Goal: Transaction & Acquisition: Book appointment/travel/reservation

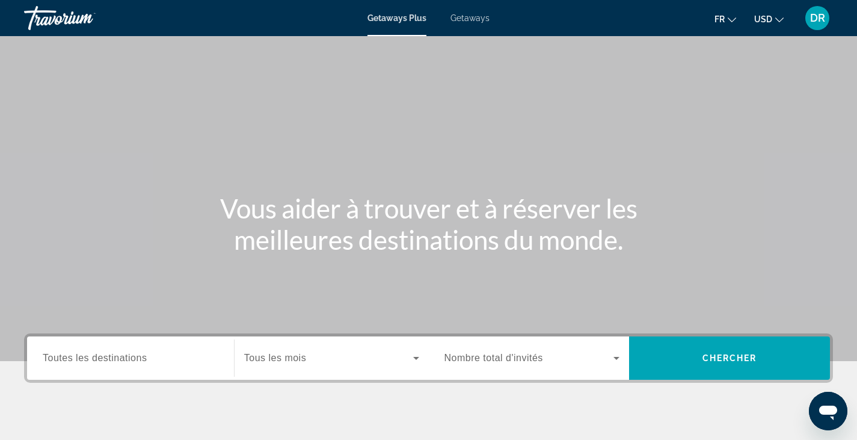
click at [152, 353] on input "Destination Toutes les destinations" at bounding box center [131, 358] width 176 height 14
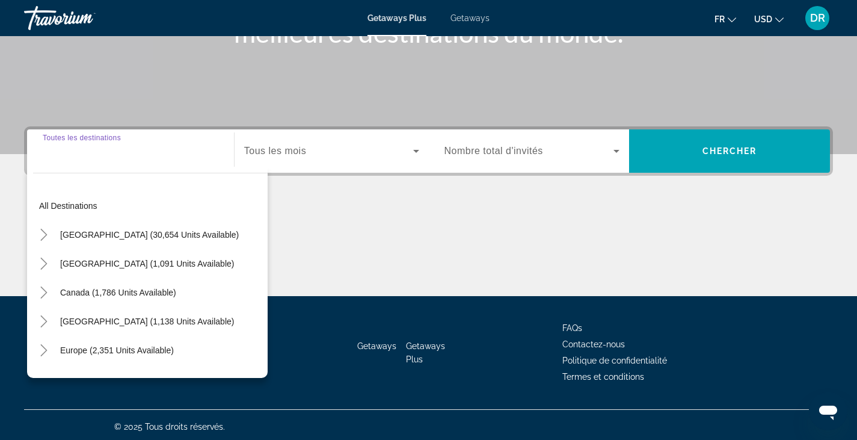
scroll to position [211, 0]
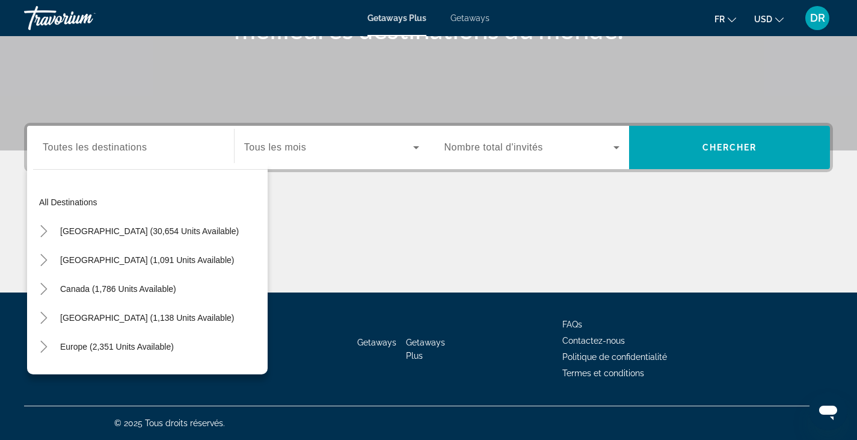
click at [123, 163] on div "All destinations [GEOGRAPHIC_DATA] (30,654 units available) [GEOGRAPHIC_DATA] (…" at bounding box center [147, 268] width 241 height 211
click at [122, 151] on span "Toutes les destinations" at bounding box center [95, 147] width 104 height 10
click at [122, 151] on input "Destination Toutes les destinations" at bounding box center [131, 148] width 176 height 14
click at [52, 342] on mat-icon "Toggle Europe (2,351 units available)" at bounding box center [43, 346] width 21 height 21
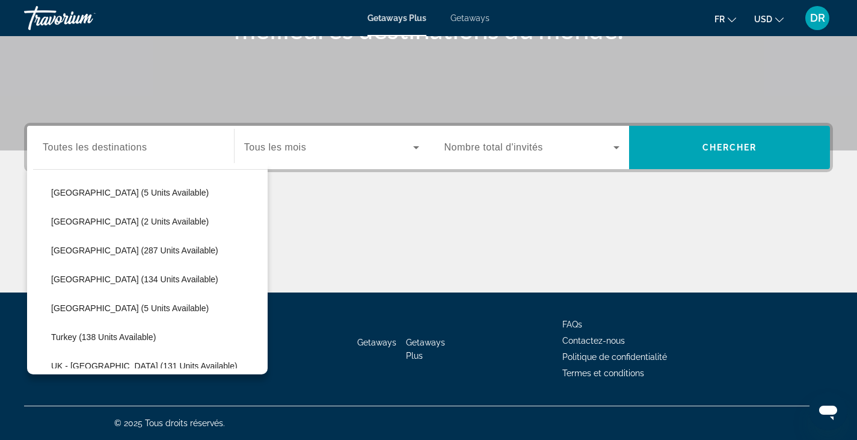
scroll to position [449, 0]
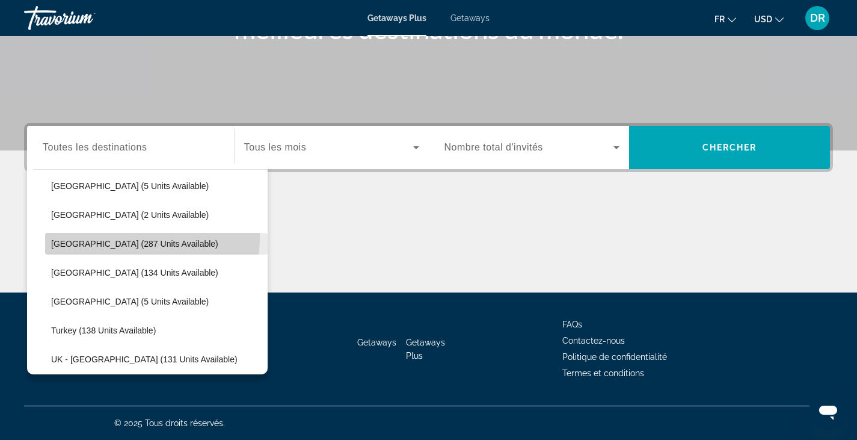
click at [99, 236] on span "Search widget" at bounding box center [156, 243] width 223 height 29
type input "**********"
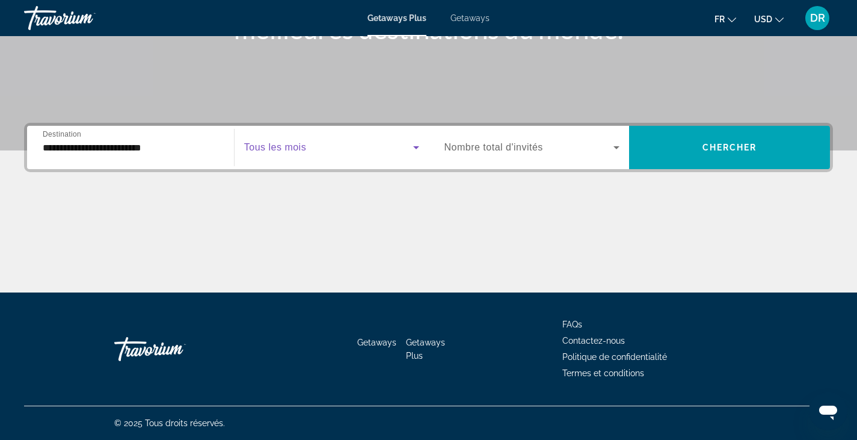
click at [345, 145] on span "Search widget" at bounding box center [328, 147] width 169 height 14
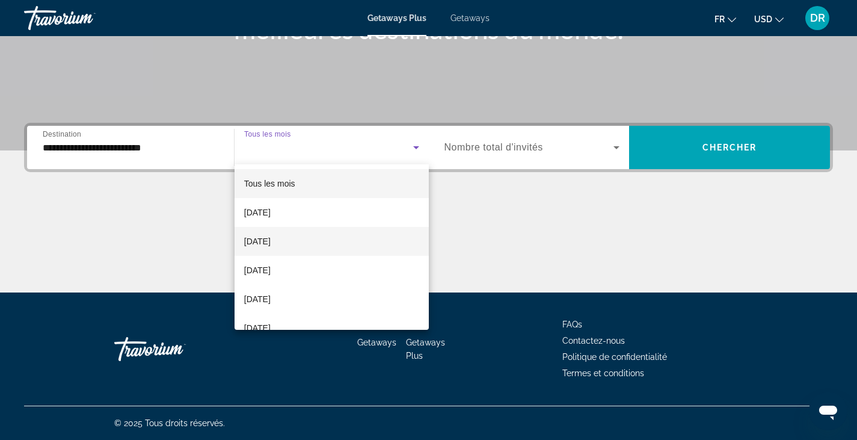
click at [297, 243] on mat-option "[DATE]" at bounding box center [332, 241] width 194 height 29
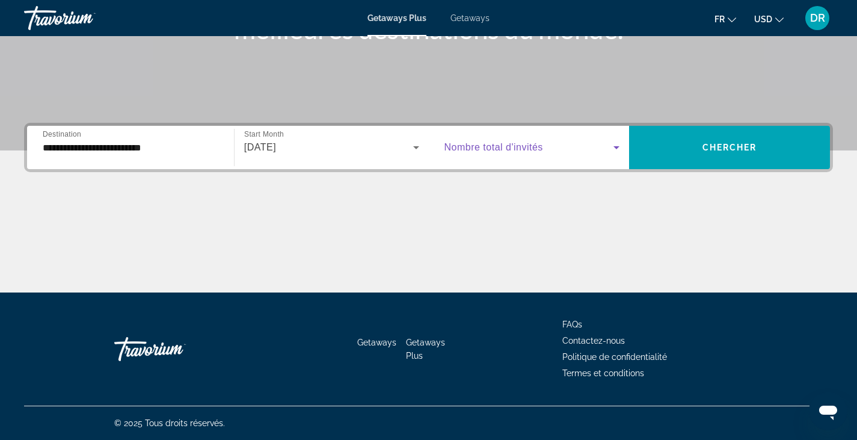
click at [619, 144] on icon "Search widget" at bounding box center [616, 147] width 14 height 14
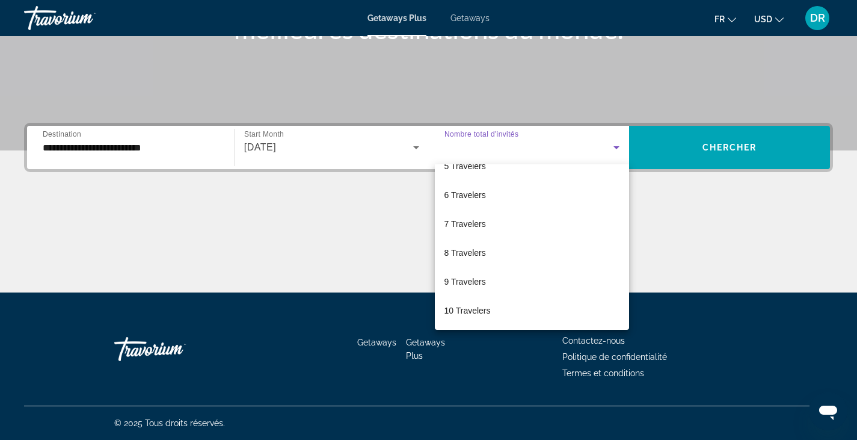
scroll to position [0, 0]
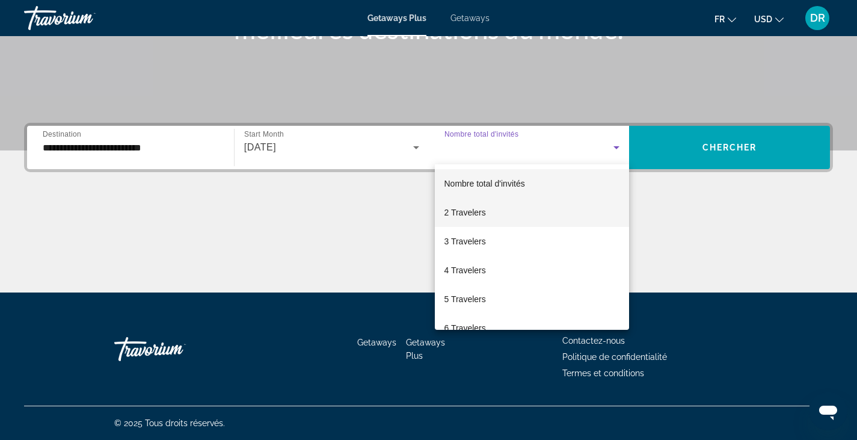
click at [459, 205] on span "2 Travelers" at bounding box center [466, 212] width 42 height 14
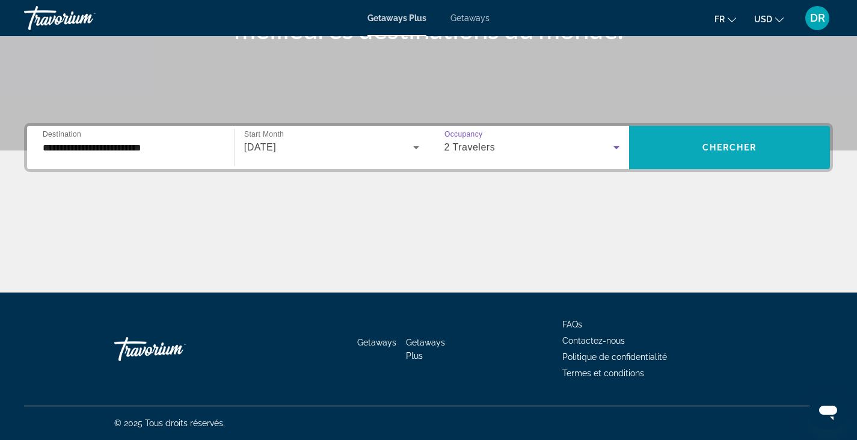
click at [723, 141] on span "Search widget" at bounding box center [729, 147] width 201 height 29
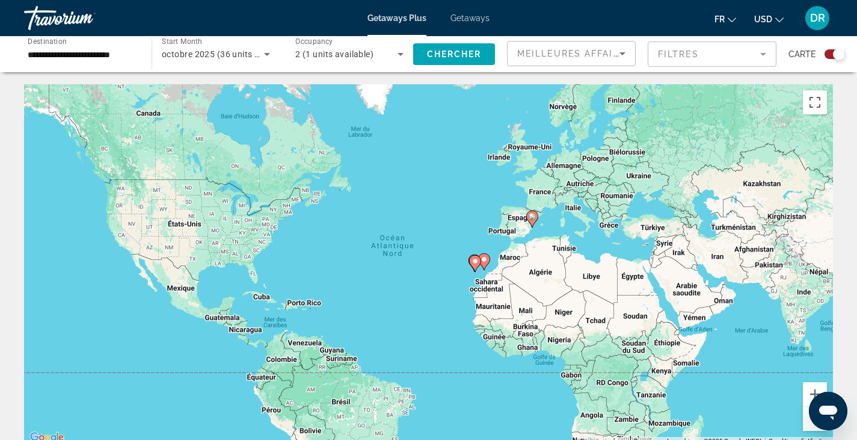
click at [619, 53] on icon "Sort by" at bounding box center [622, 53] width 14 height 14
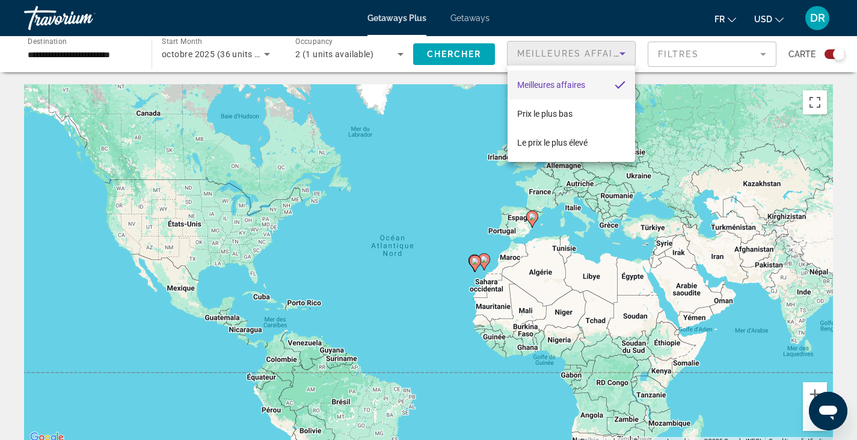
click at [619, 53] on div at bounding box center [428, 220] width 857 height 440
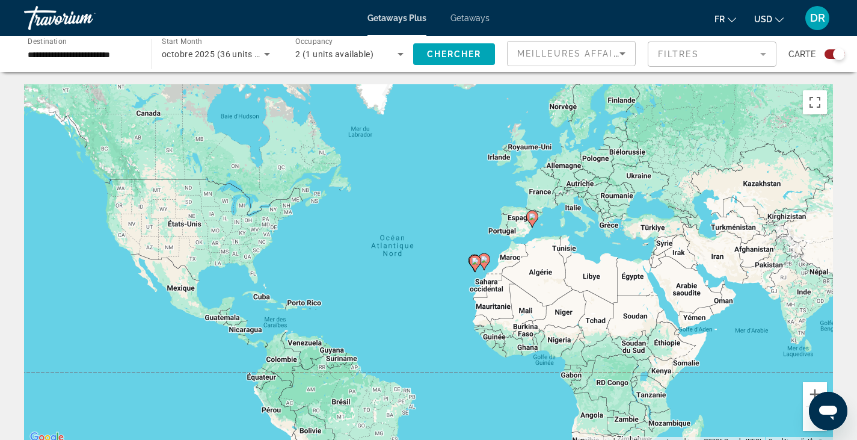
click at [844, 54] on div "Search widget" at bounding box center [839, 54] width 12 height 12
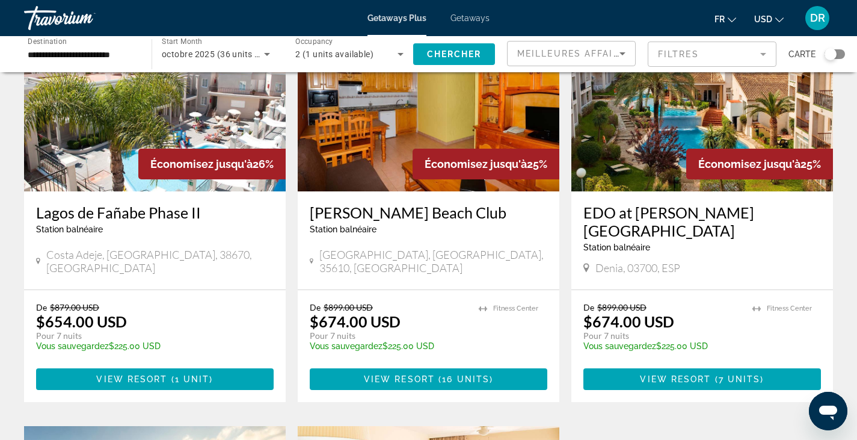
scroll to position [122, 0]
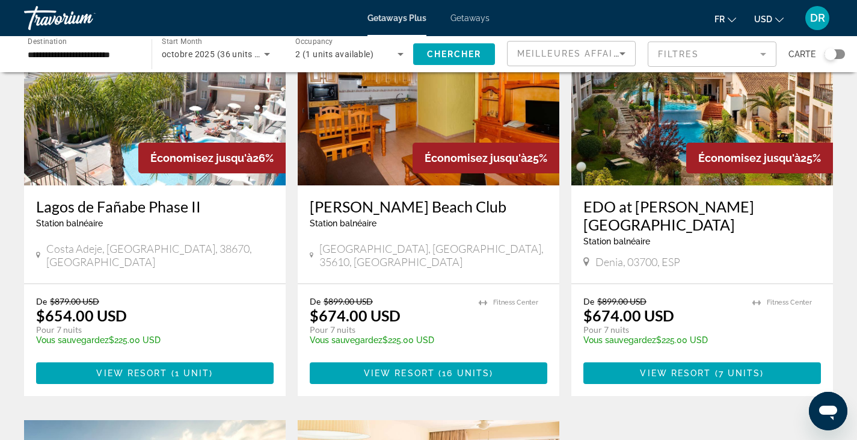
click at [783, 19] on icon "Change currency" at bounding box center [779, 20] width 8 height 8
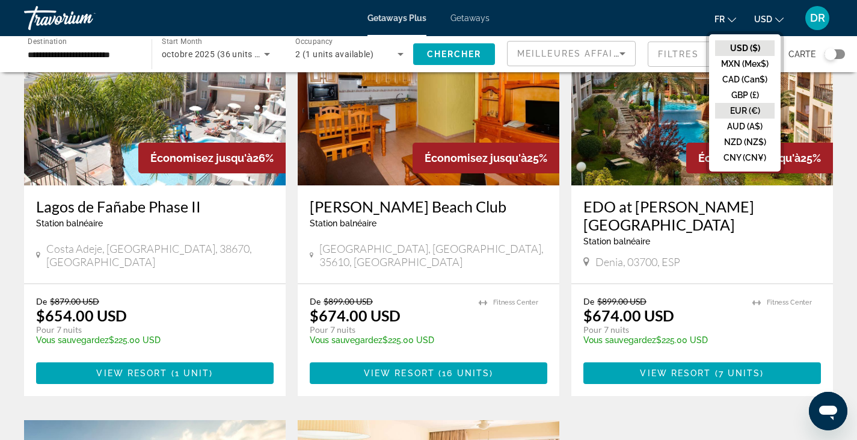
click at [739, 108] on button "EUR (€)" at bounding box center [745, 111] width 60 height 16
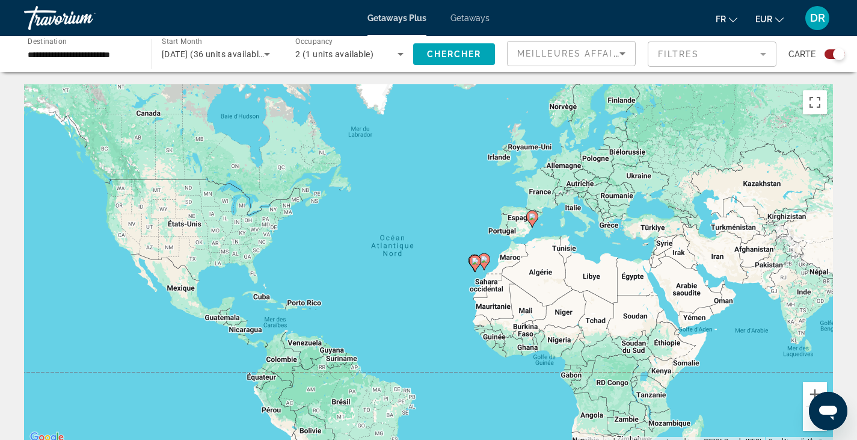
click at [841, 52] on div "Search widget" at bounding box center [839, 54] width 12 height 12
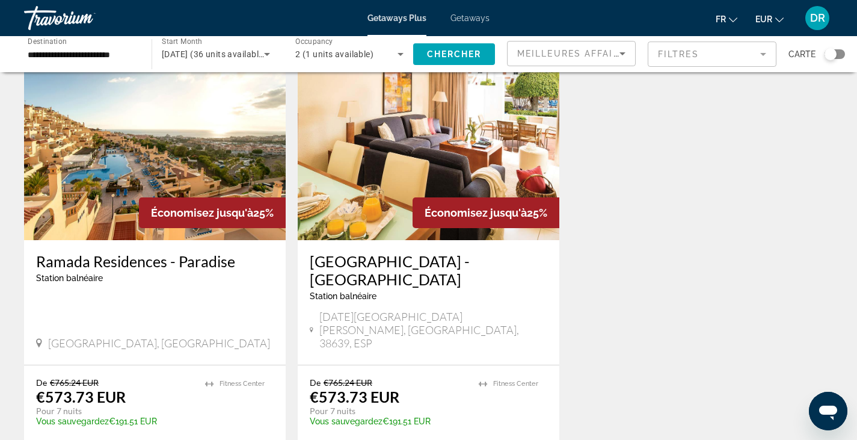
scroll to position [508, 0]
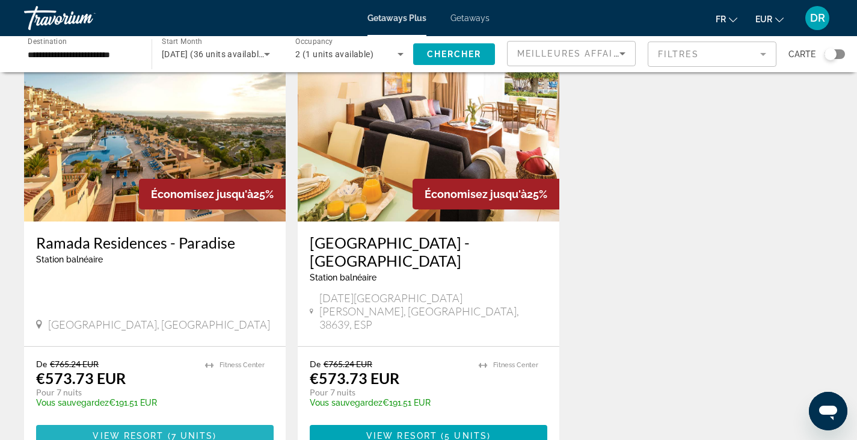
click at [112, 431] on span "View Resort" at bounding box center [128, 436] width 71 height 10
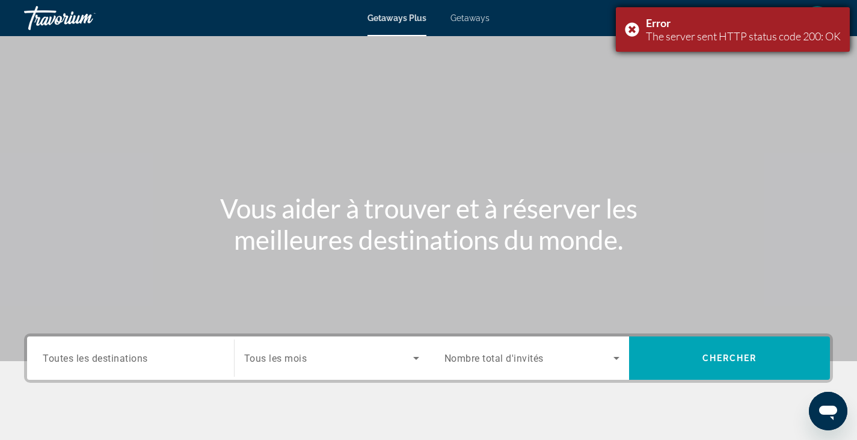
click at [632, 26] on div "Error The server sent HTTP status code 200: OK" at bounding box center [733, 29] width 234 height 45
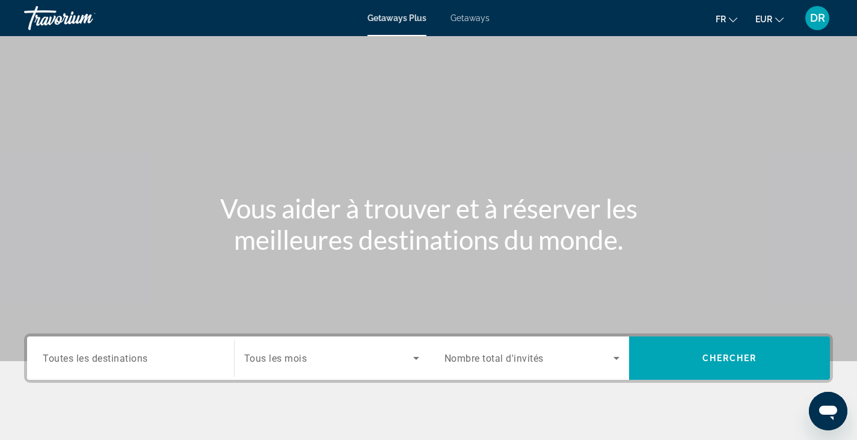
click at [138, 356] on span "Toutes les destinations" at bounding box center [95, 357] width 105 height 11
click at [138, 356] on input "Destination Toutes les destinations" at bounding box center [131, 358] width 176 height 14
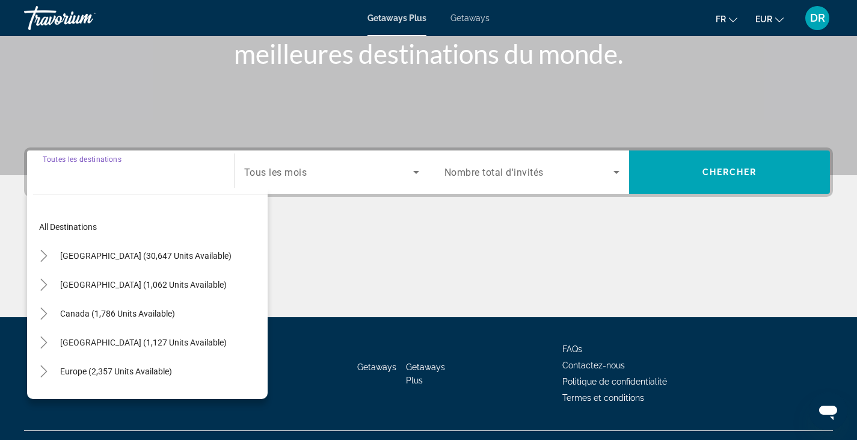
scroll to position [211, 0]
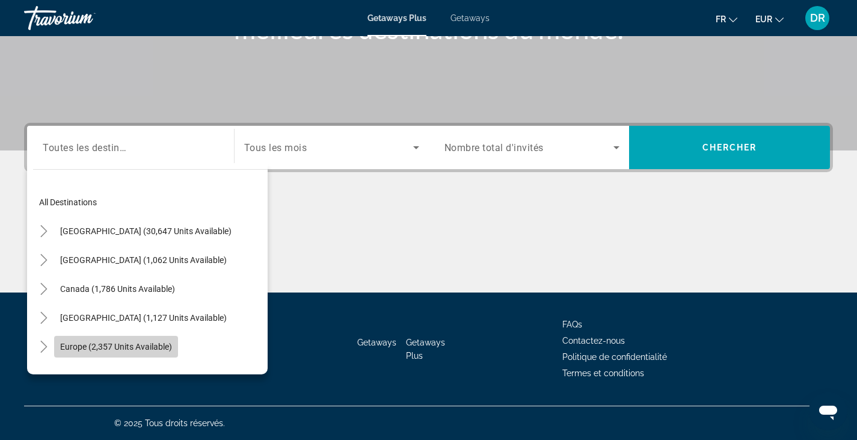
click at [114, 343] on span "Europe (2,357 units available)" at bounding box center [116, 347] width 112 height 10
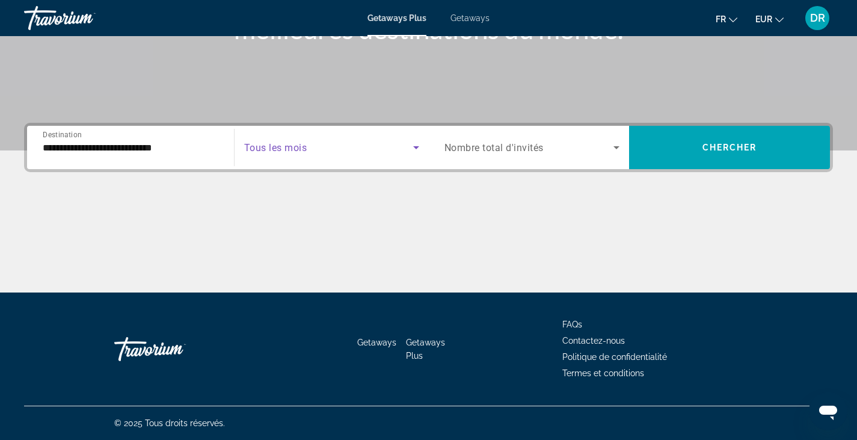
click at [297, 153] on span "Search widget" at bounding box center [328, 147] width 169 height 14
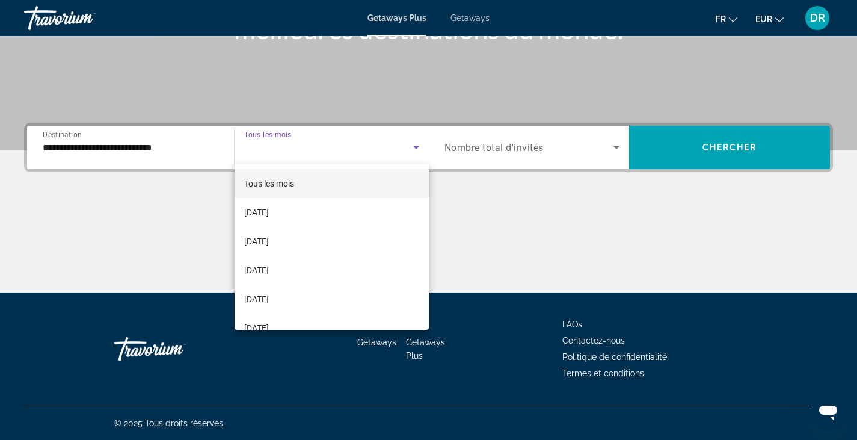
click at [178, 135] on div at bounding box center [428, 220] width 857 height 440
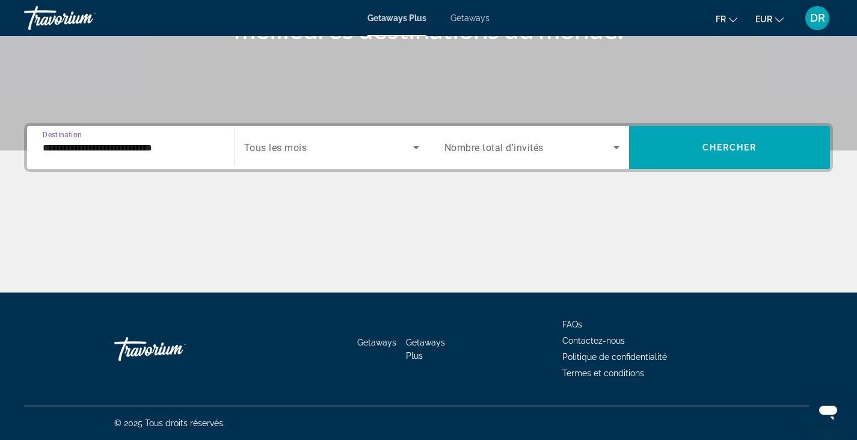
click at [208, 154] on input "**********" at bounding box center [131, 148] width 176 height 14
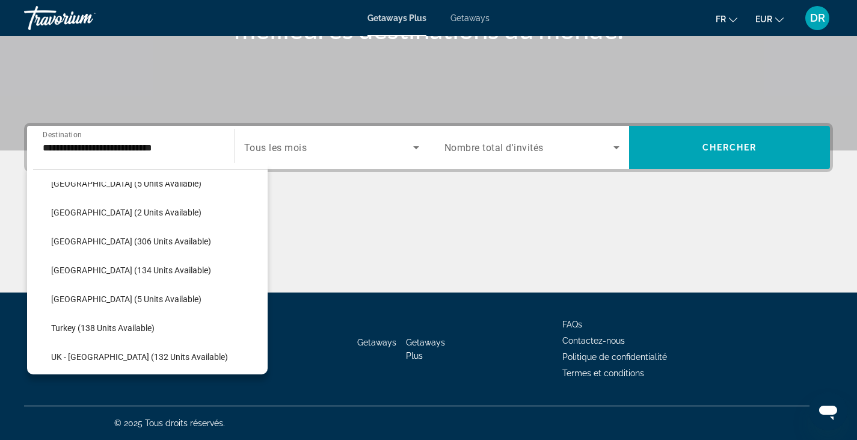
scroll to position [482, 0]
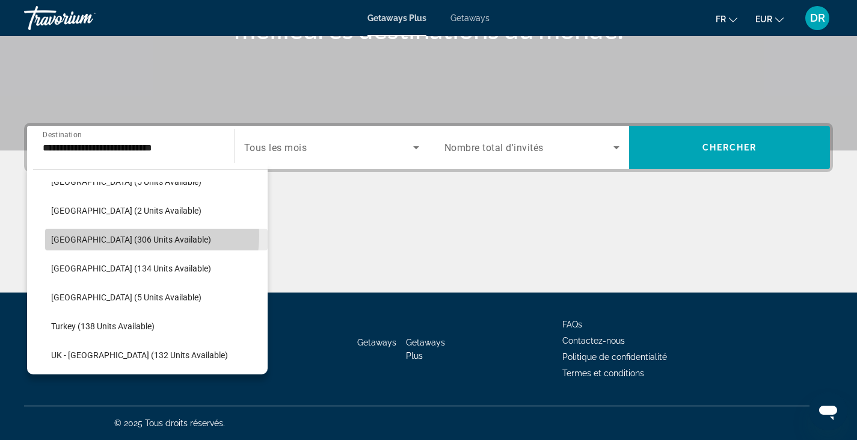
click at [132, 235] on span "[GEOGRAPHIC_DATA] (306 units available)" at bounding box center [131, 240] width 160 height 10
type input "**********"
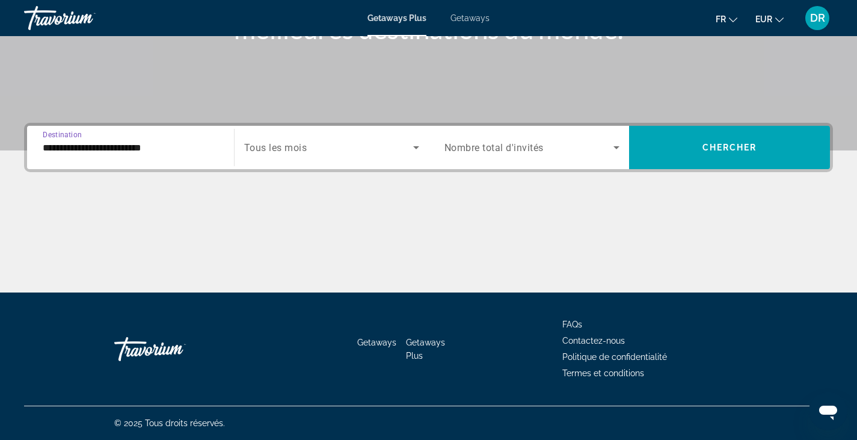
click at [369, 151] on span "Search widget" at bounding box center [328, 147] width 169 height 14
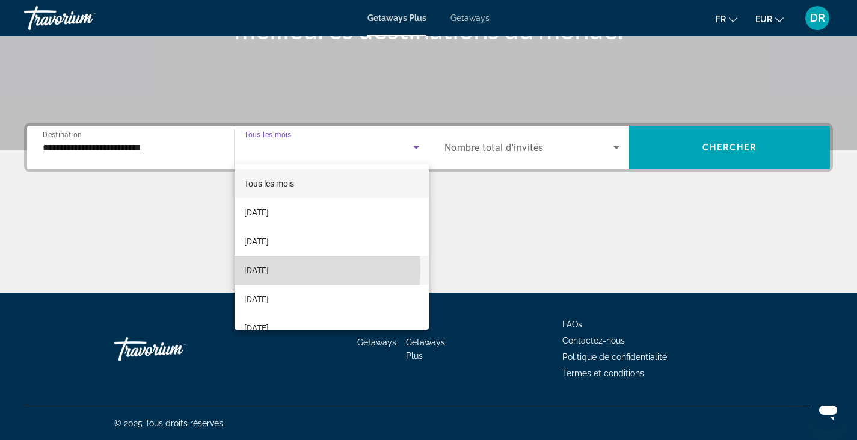
click at [256, 269] on span "[DATE]" at bounding box center [256, 270] width 25 height 14
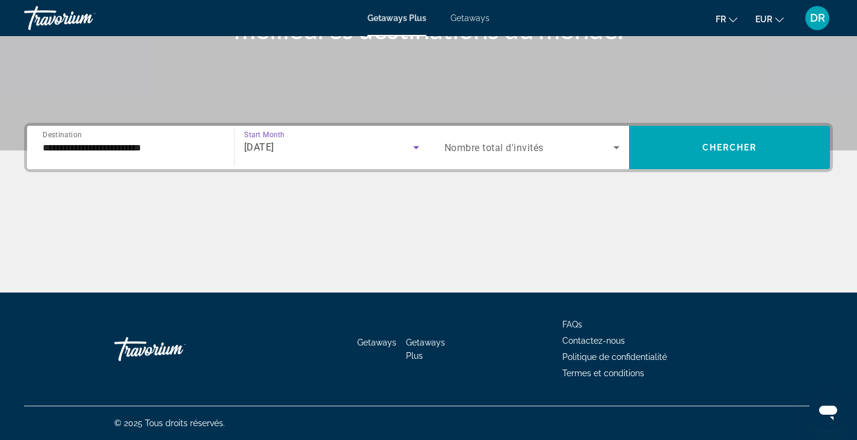
click at [335, 153] on div "[DATE]" at bounding box center [328, 147] width 169 height 14
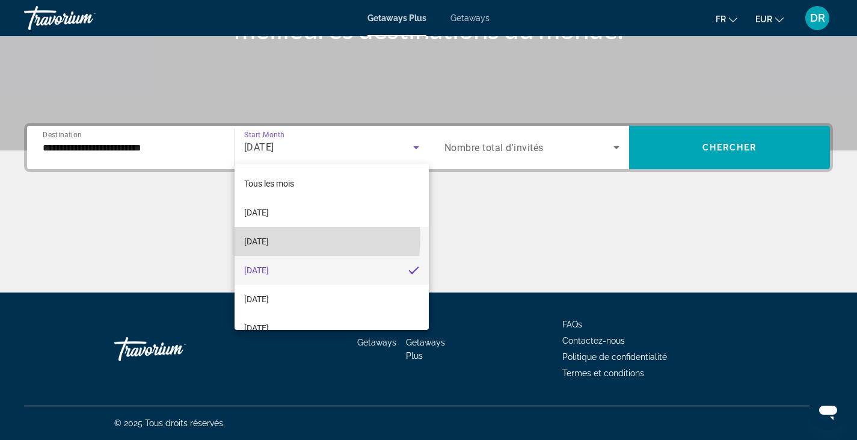
click at [269, 238] on span "[DATE]" at bounding box center [256, 241] width 25 height 14
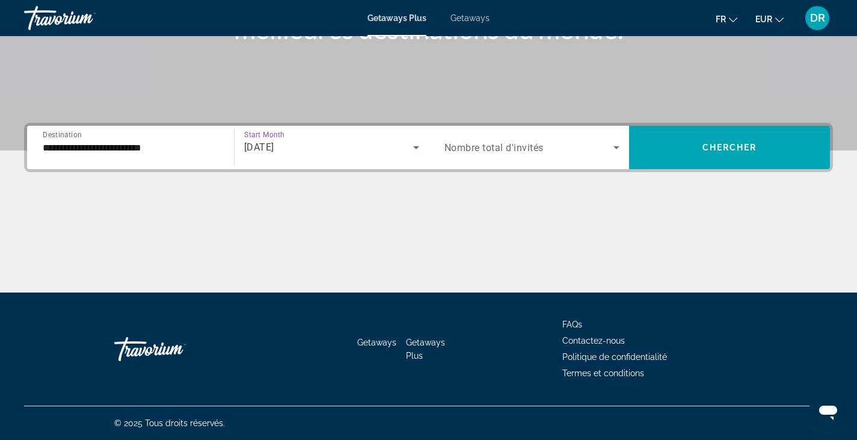
click at [525, 153] on span "Search widget" at bounding box center [530, 147] width 170 height 14
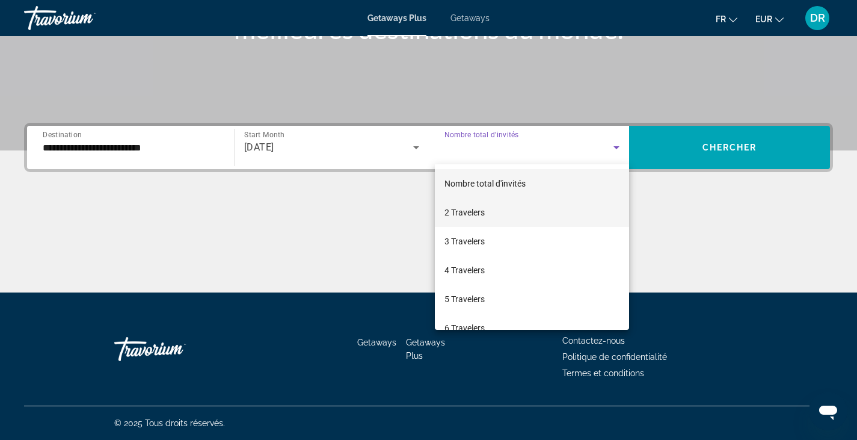
click at [459, 213] on span "2 Travelers" at bounding box center [465, 212] width 40 height 14
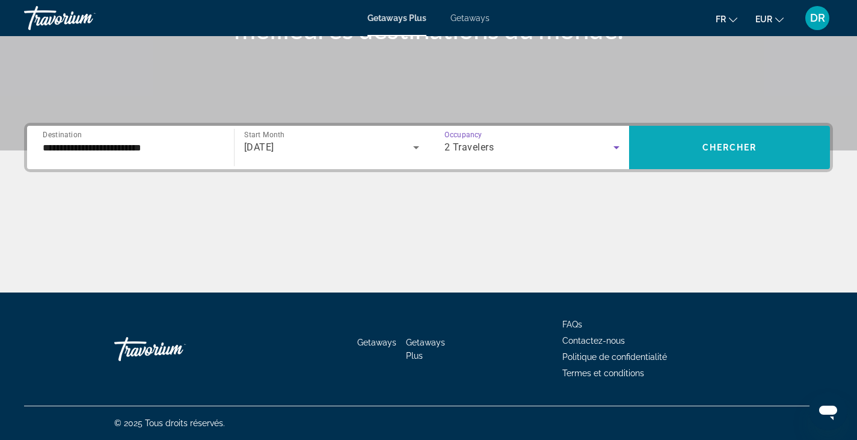
click at [704, 149] on span "Chercher" at bounding box center [730, 148] width 55 height 10
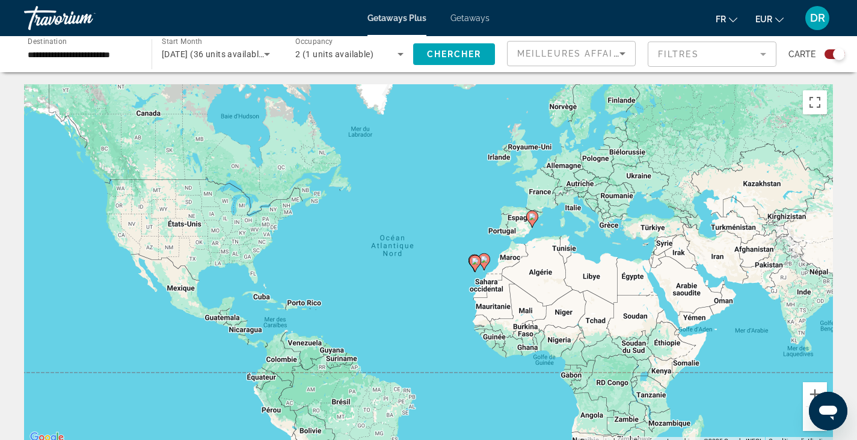
click at [832, 48] on div "Carte" at bounding box center [817, 54] width 57 height 26
click at [840, 55] on div "Search widget" at bounding box center [839, 54] width 12 height 12
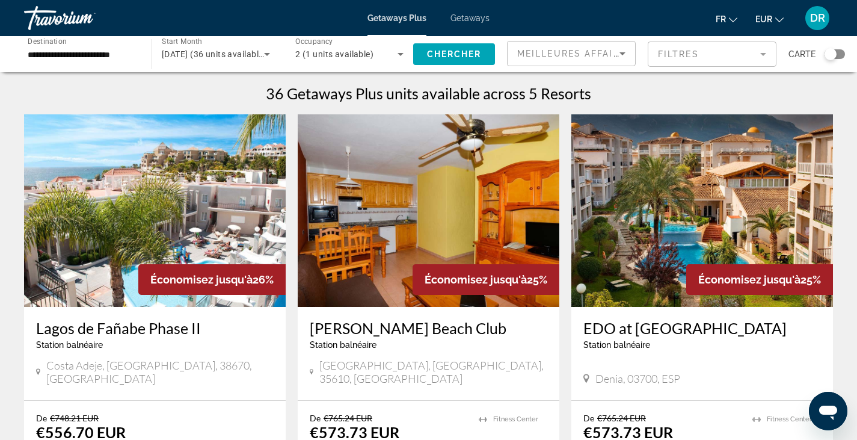
click at [208, 274] on span "Économisez jusqu'à" at bounding box center [201, 279] width 102 height 13
click at [111, 328] on h3 "Lagos de Fañabe Phase II" at bounding box center [155, 328] width 238 height 18
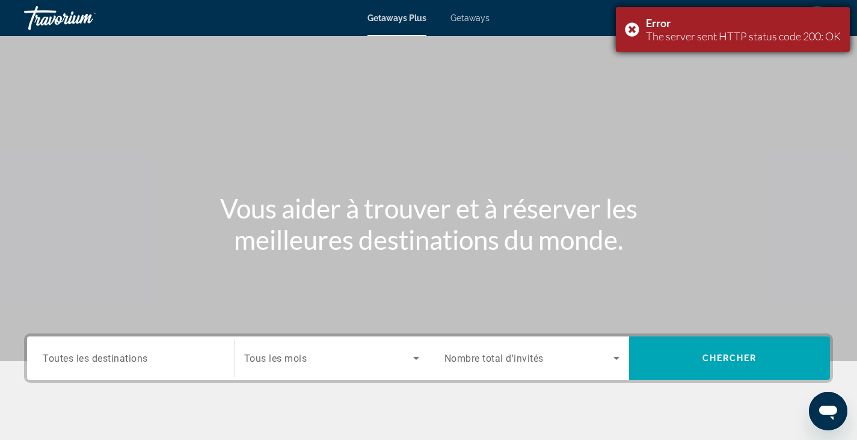
click at [627, 28] on div "Error The server sent HTTP status code 200: OK" at bounding box center [733, 29] width 234 height 45
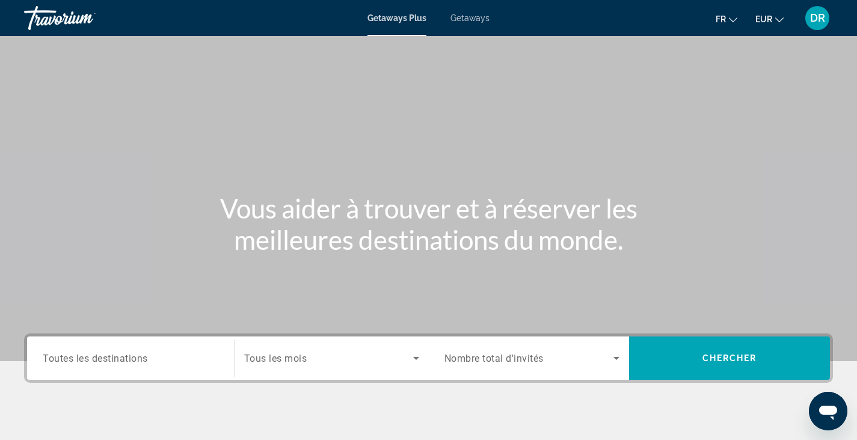
click at [473, 16] on span "Getaways" at bounding box center [470, 18] width 39 height 10
click at [151, 364] on input "Destination Toutes les destinations" at bounding box center [131, 358] width 176 height 14
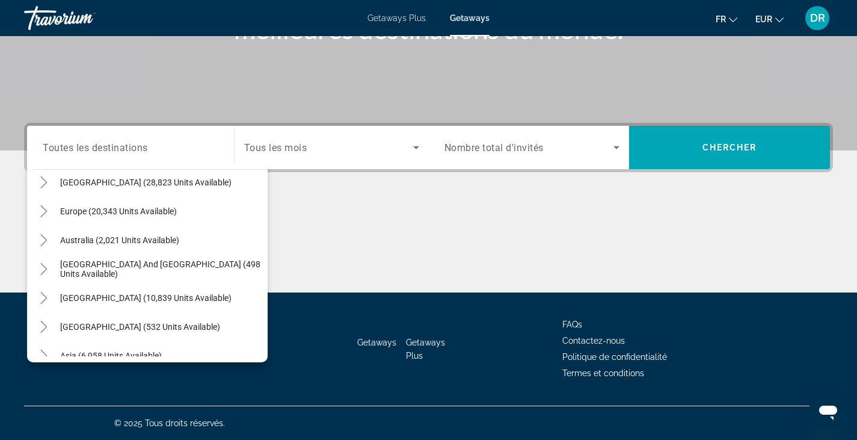
scroll to position [122, 0]
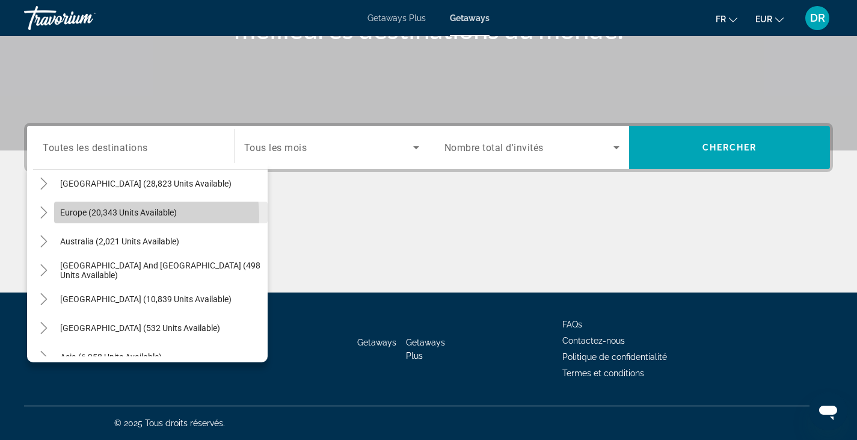
click at [137, 216] on span "Europe (20,343 units available)" at bounding box center [118, 213] width 117 height 10
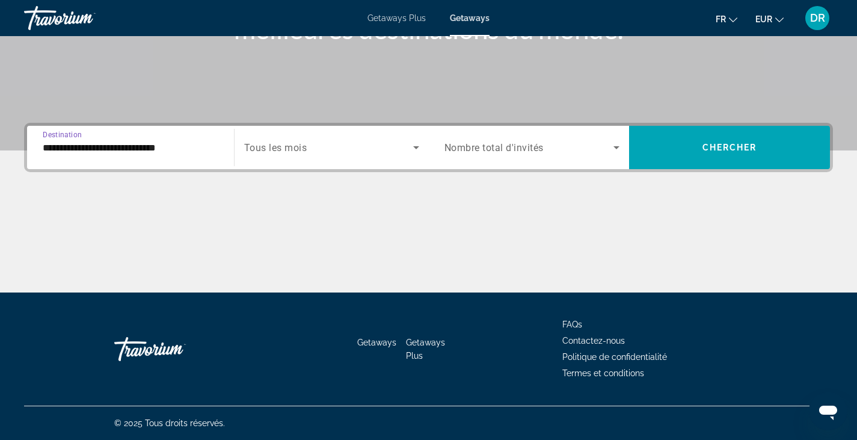
click at [220, 135] on div "**********" at bounding box center [130, 148] width 195 height 34
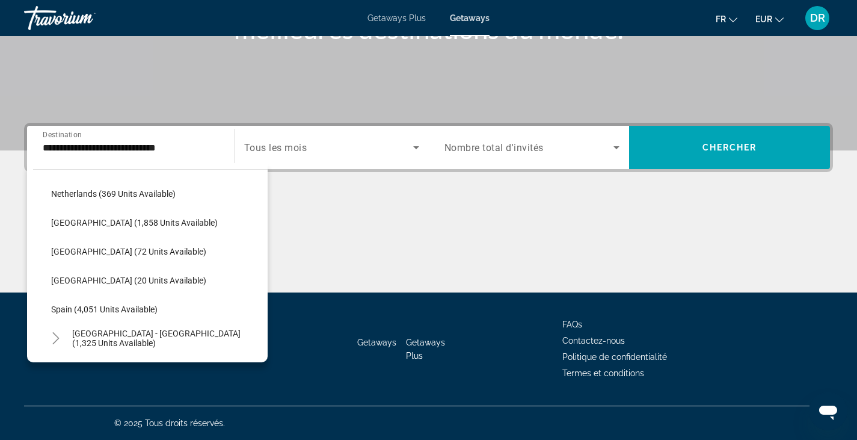
scroll to position [532, 0]
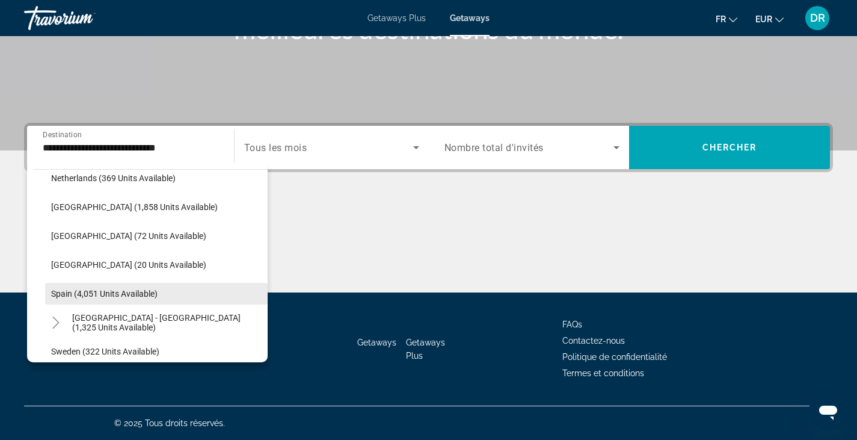
click at [114, 291] on span "Spain (4,051 units available)" at bounding box center [104, 294] width 106 height 10
type input "**********"
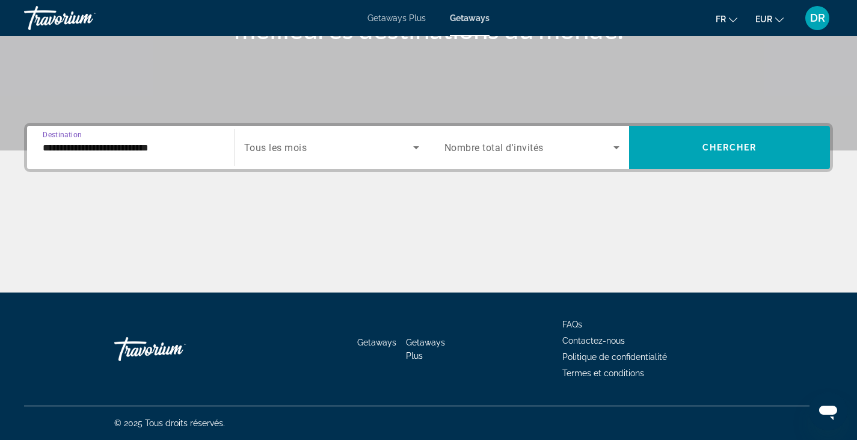
click at [371, 158] on div "Search widget" at bounding box center [331, 148] width 175 height 34
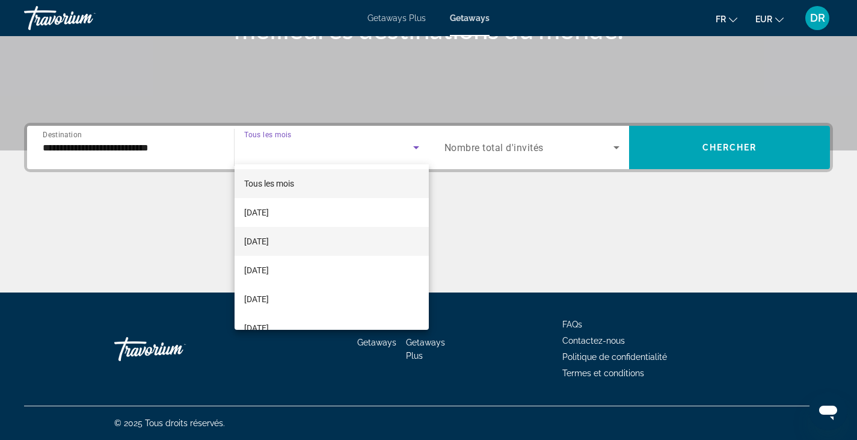
click at [269, 242] on span "[DATE]" at bounding box center [256, 241] width 25 height 14
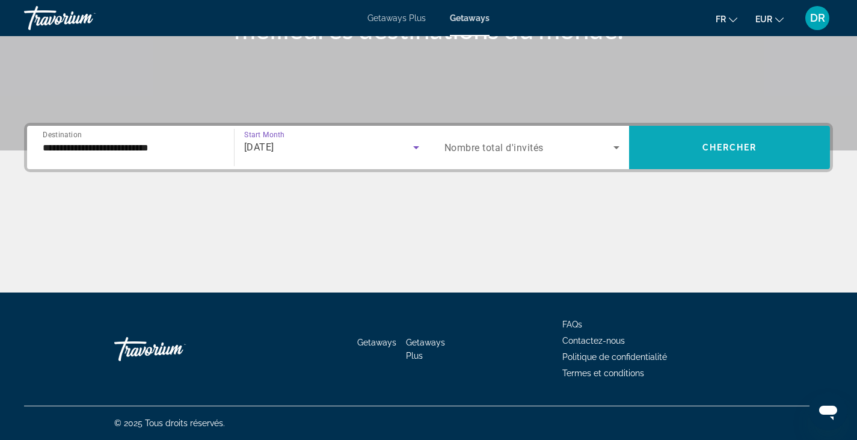
click at [695, 144] on span "Search widget" at bounding box center [729, 147] width 201 height 29
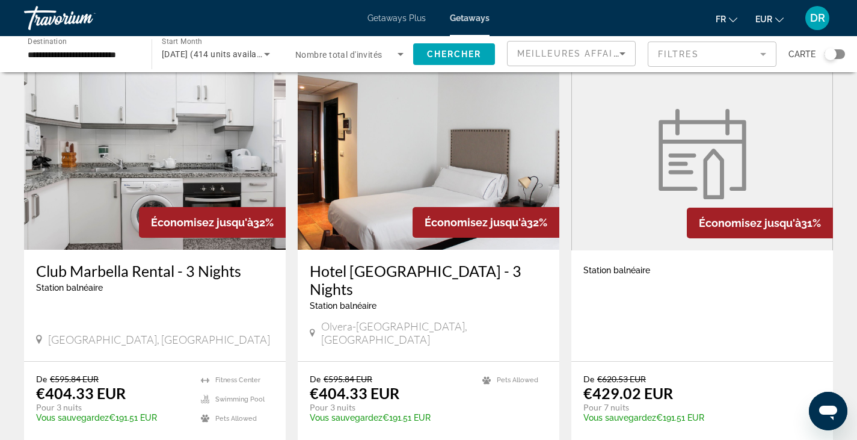
scroll to position [56, 0]
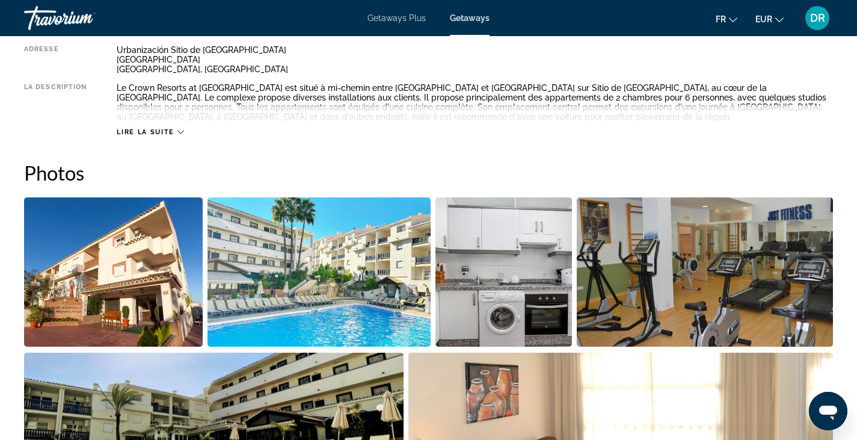
scroll to position [463, 0]
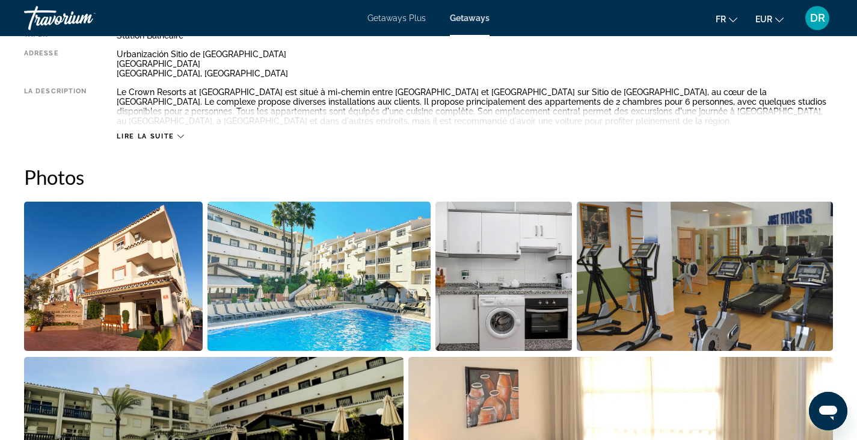
click at [182, 135] on icon "Main content" at bounding box center [180, 136] width 7 height 7
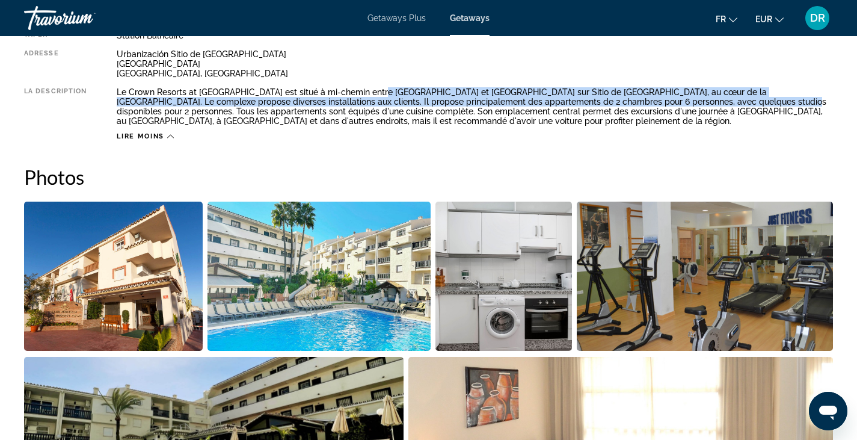
drag, startPoint x: 373, startPoint y: 96, endPoint x: 685, endPoint y: 106, distance: 311.8
click at [685, 106] on div "Le Crown Resorts at [GEOGRAPHIC_DATA] est situé à mi-chemin entre [GEOGRAPHIC_D…" at bounding box center [475, 106] width 716 height 38
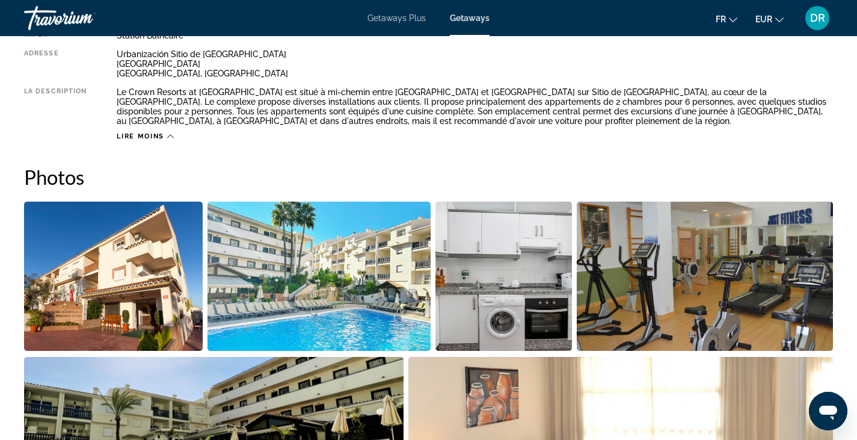
click at [562, 177] on h2 "Photos" at bounding box center [428, 177] width 809 height 24
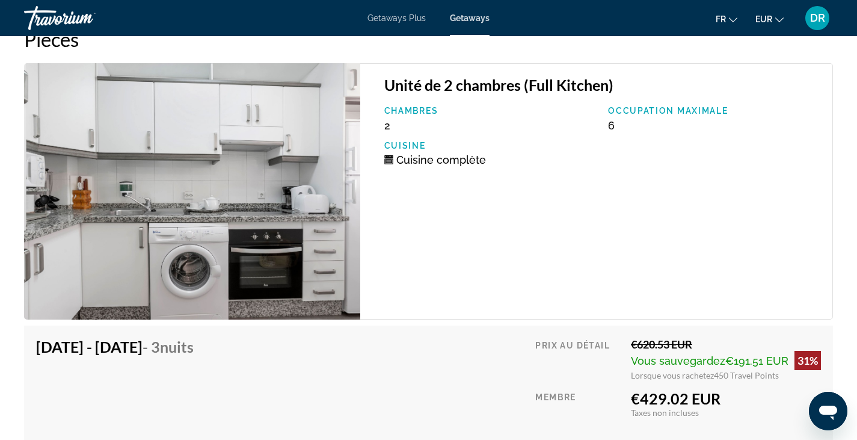
scroll to position [1962, 0]
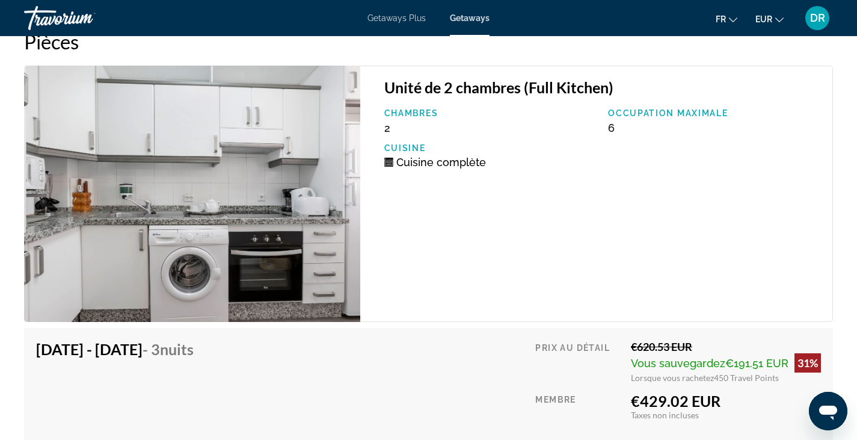
drag, startPoint x: 688, startPoint y: 378, endPoint x: 782, endPoint y: 376, distance: 94.5
click at [782, 376] on div "Lorsque vous rachetez 450 Travel Points" at bounding box center [726, 377] width 190 height 10
click at [633, 346] on div "€620.53 EUR" at bounding box center [726, 346] width 190 height 13
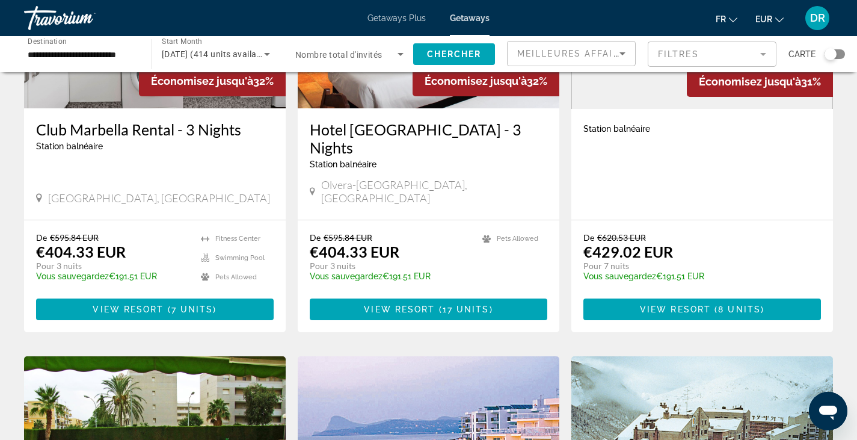
scroll to position [212, 0]
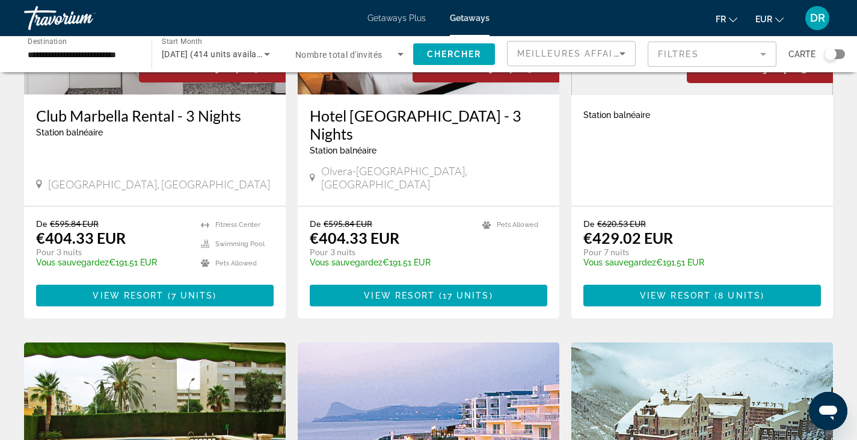
click at [401, 49] on icon "Search widget" at bounding box center [400, 54] width 14 height 14
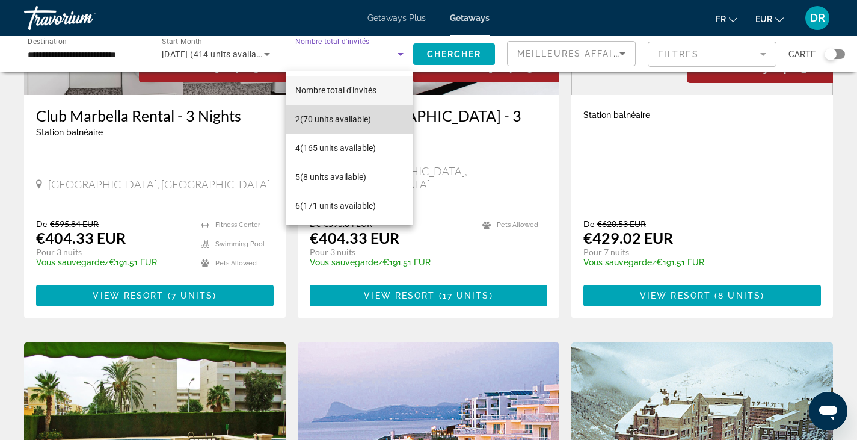
click at [326, 117] on span "2 (70 units available)" at bounding box center [333, 119] width 76 height 14
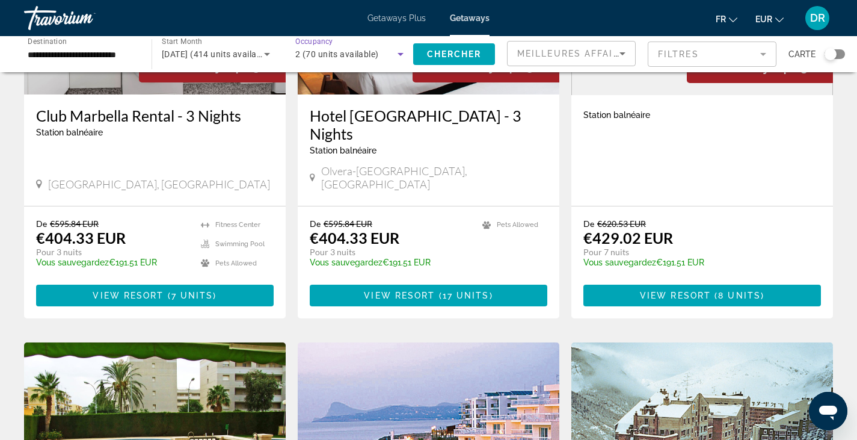
click at [369, 54] on span "2 (70 units available)" at bounding box center [337, 54] width 84 height 10
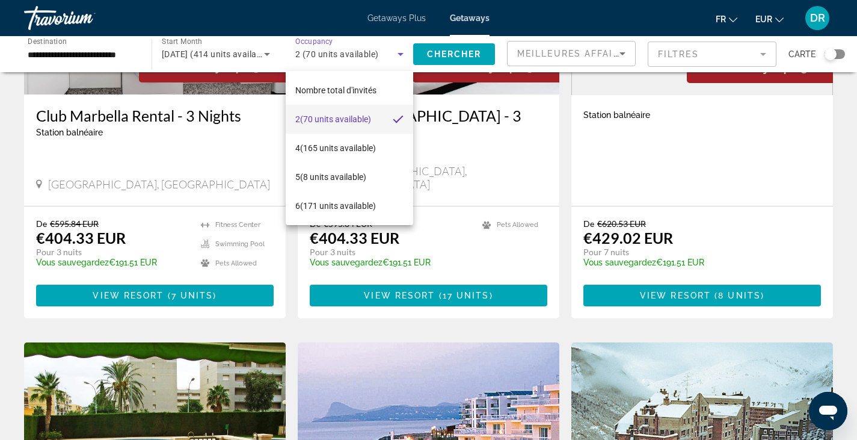
click at [454, 56] on div at bounding box center [428, 220] width 857 height 440
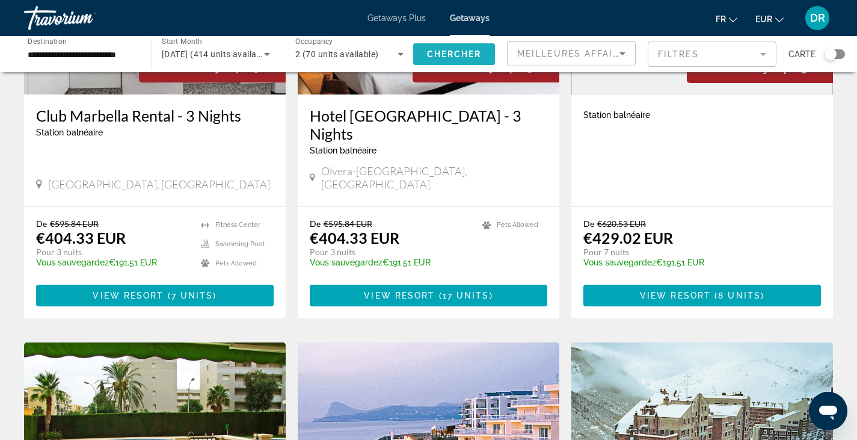
click at [454, 56] on span "Chercher" at bounding box center [454, 54] width 55 height 10
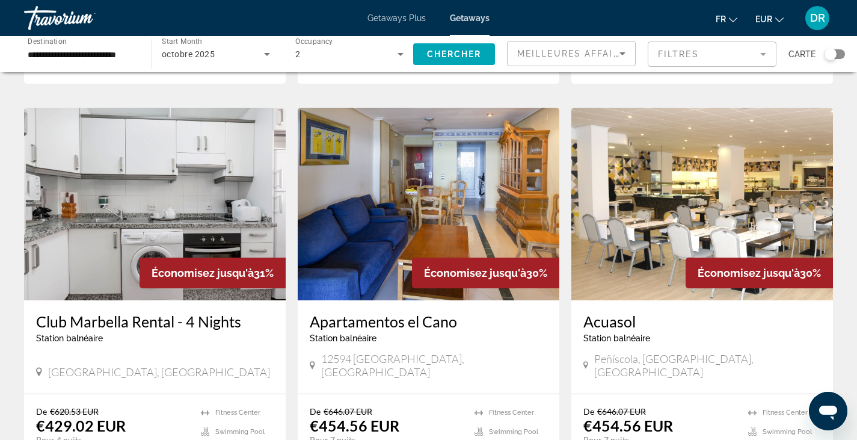
scroll to position [864, 0]
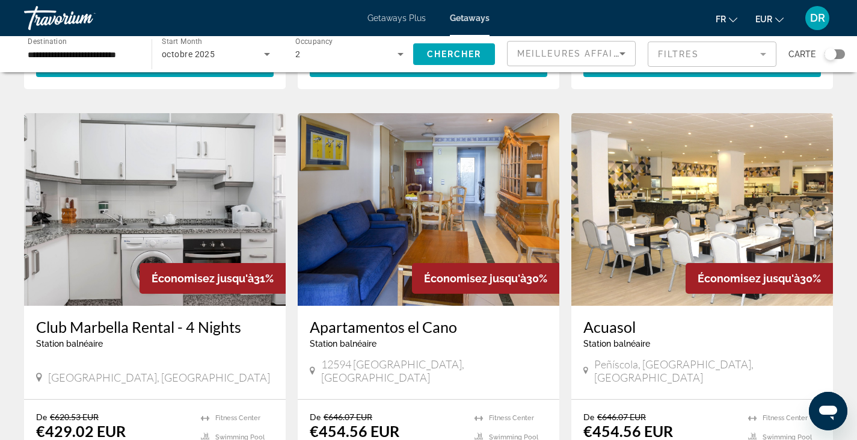
click at [410, 170] on img "Main content" at bounding box center [429, 209] width 262 height 192
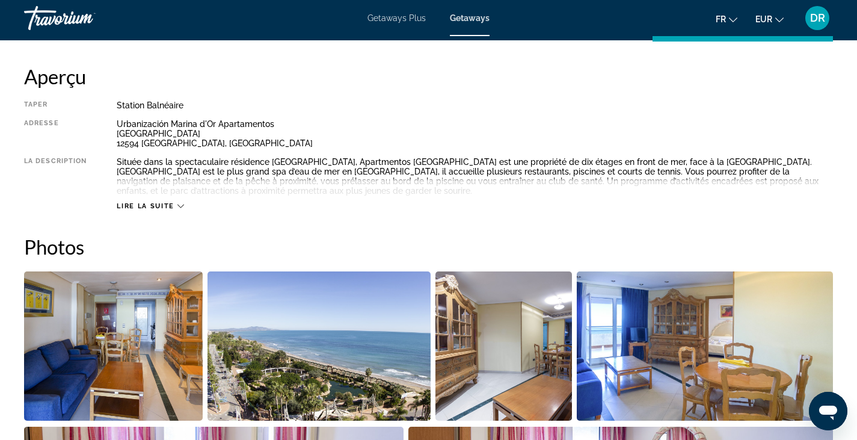
scroll to position [385, 0]
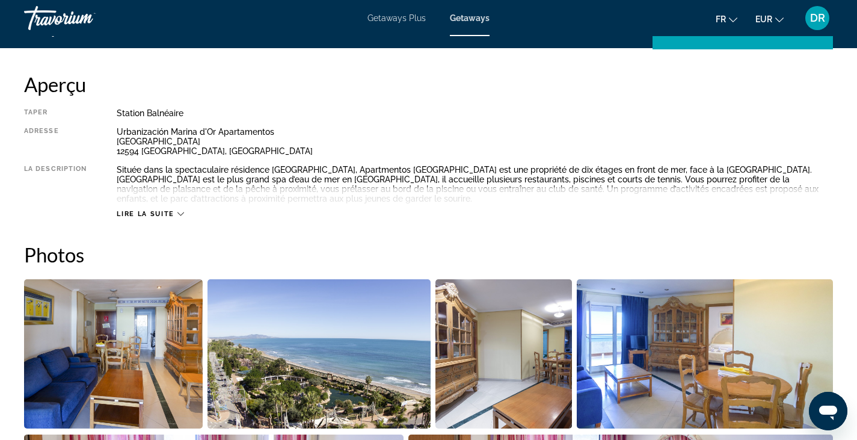
click at [177, 214] on icon "Main content" at bounding box center [180, 214] width 7 height 7
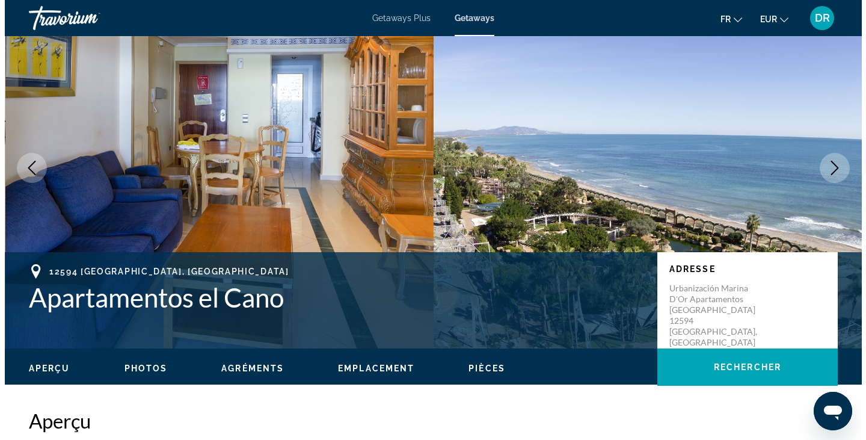
scroll to position [0, 0]
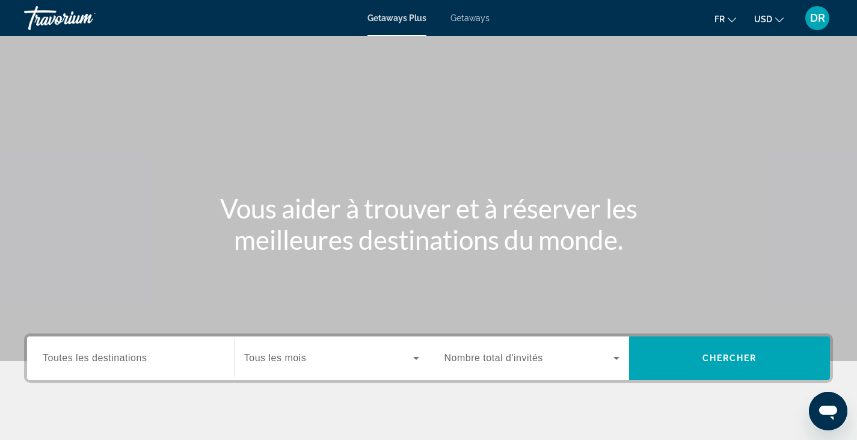
click at [152, 365] on input "Destination Toutes les destinations" at bounding box center [131, 358] width 176 height 14
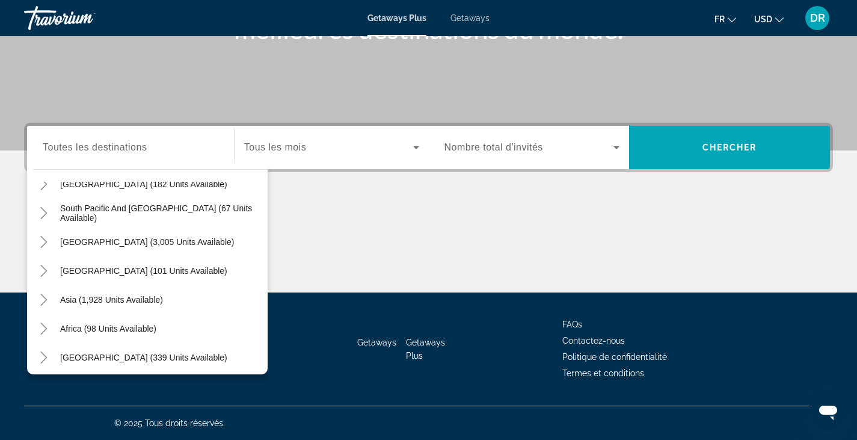
scroll to position [195, 0]
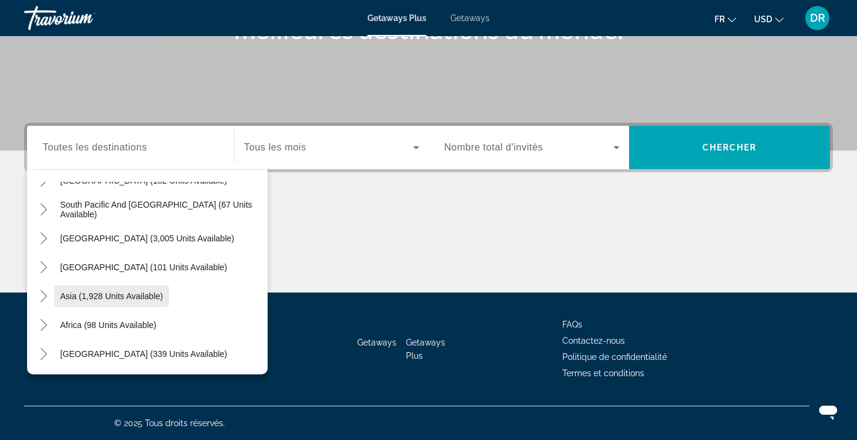
click at [117, 301] on span "Search widget" at bounding box center [111, 296] width 115 height 29
type input "**********"
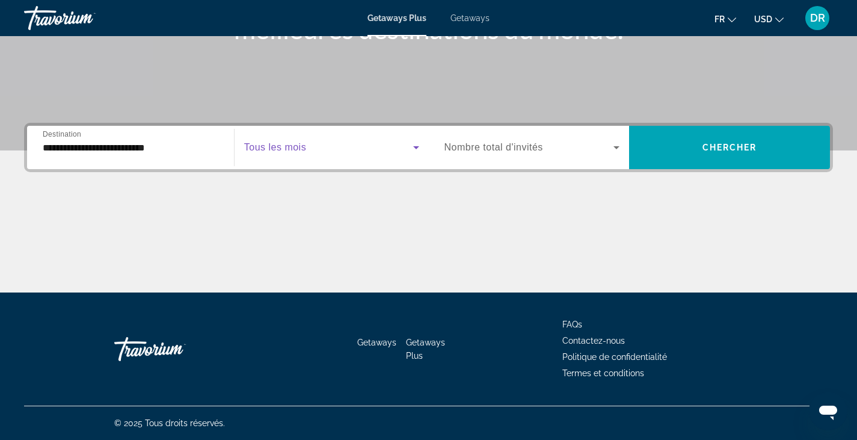
click at [328, 143] on span "Search widget" at bounding box center [328, 147] width 169 height 14
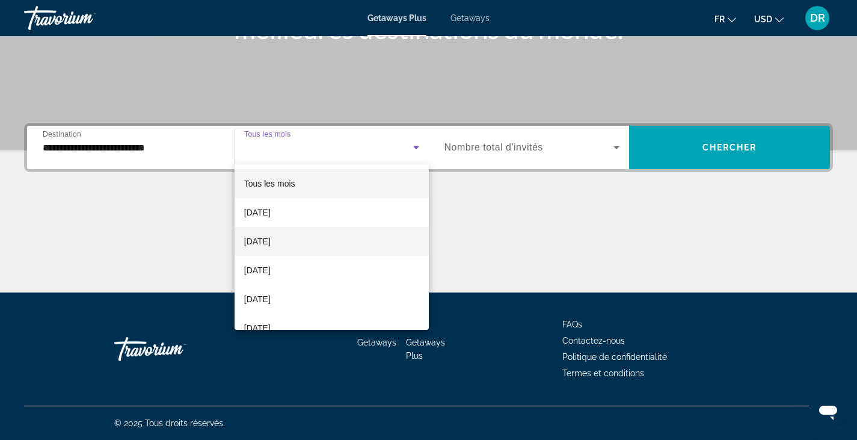
click at [269, 238] on span "[DATE]" at bounding box center [257, 241] width 26 height 14
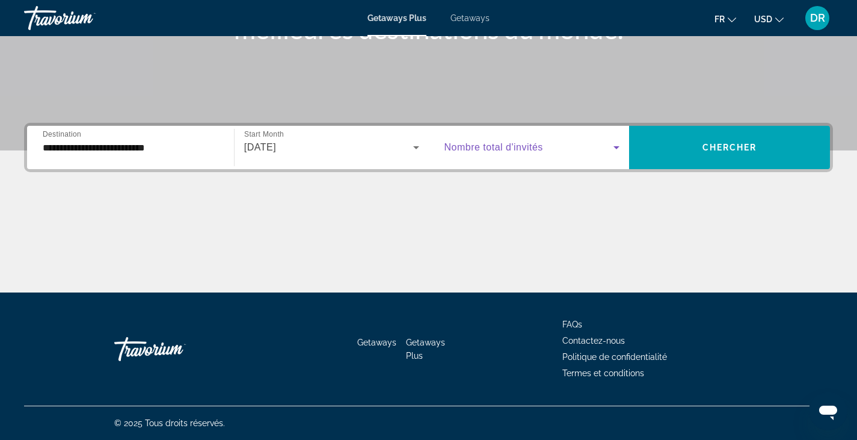
click at [590, 152] on span "Search widget" at bounding box center [530, 147] width 170 height 14
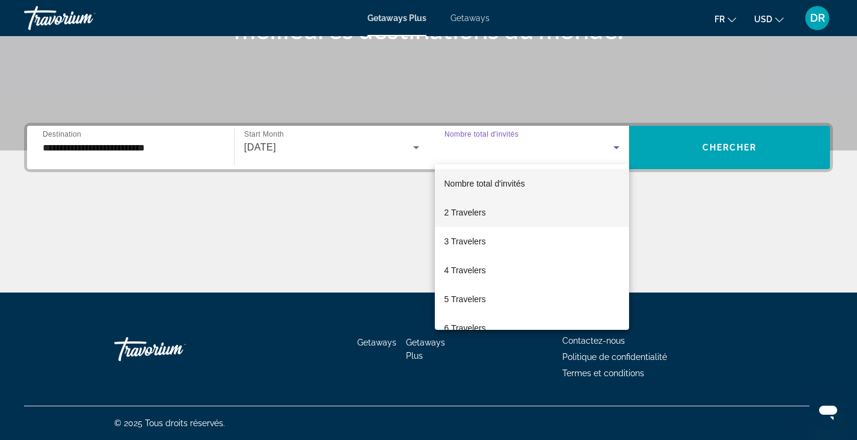
click at [476, 213] on span "2 Travelers" at bounding box center [466, 212] width 42 height 14
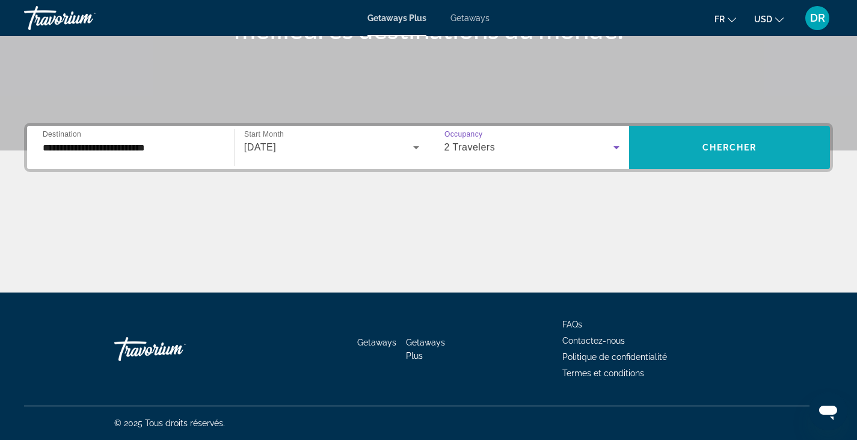
click at [747, 146] on span "Chercher" at bounding box center [730, 148] width 55 height 10
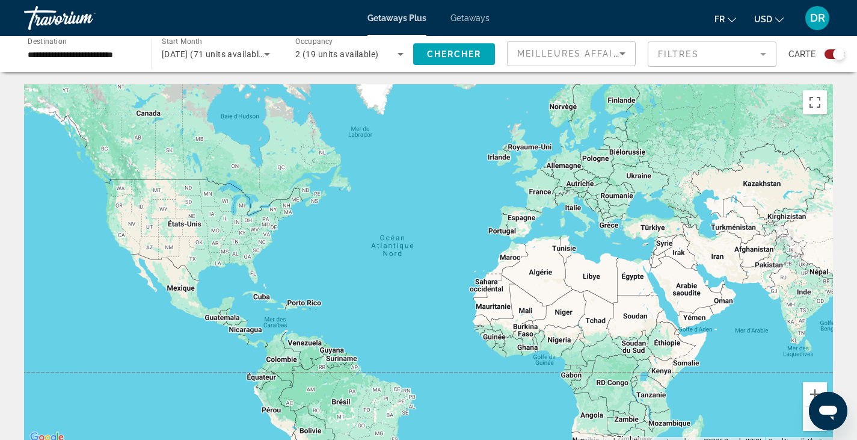
click at [838, 55] on div "Search widget" at bounding box center [839, 54] width 12 height 12
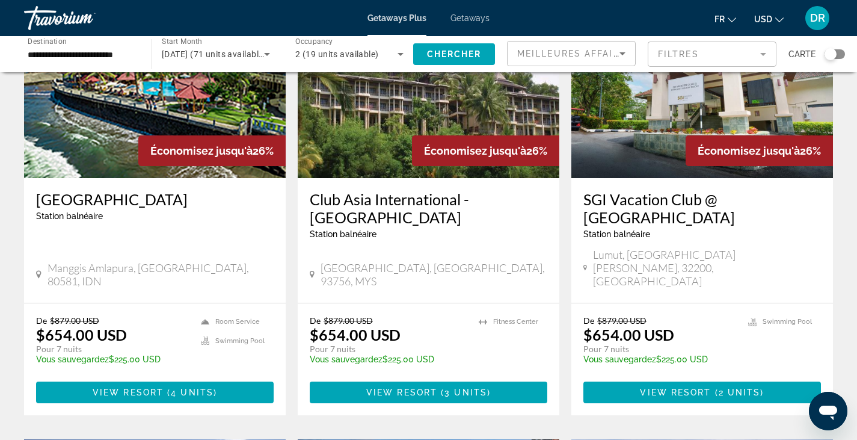
scroll to position [137, 0]
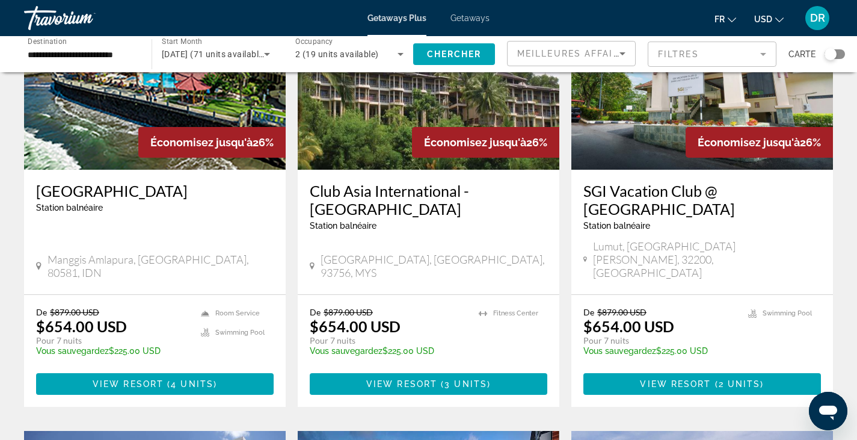
click at [144, 141] on div "Économisez jusqu'à 26%" at bounding box center [211, 142] width 147 height 31
click at [103, 186] on h3 "Bali Palms Resort" at bounding box center [155, 191] width 238 height 18
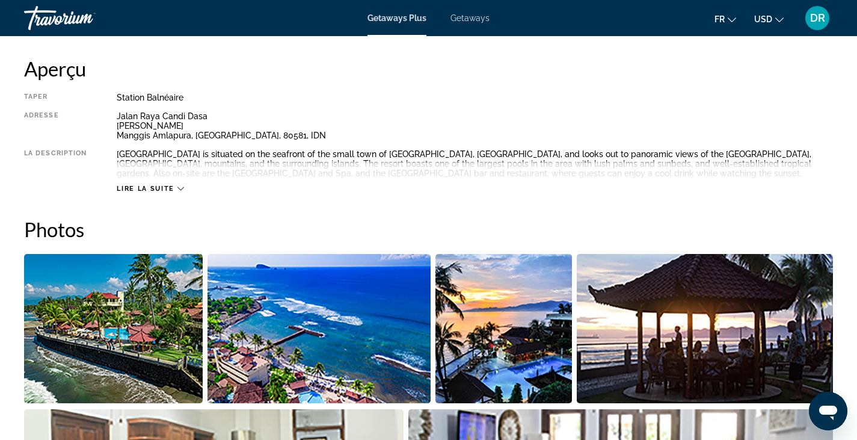
scroll to position [452, 0]
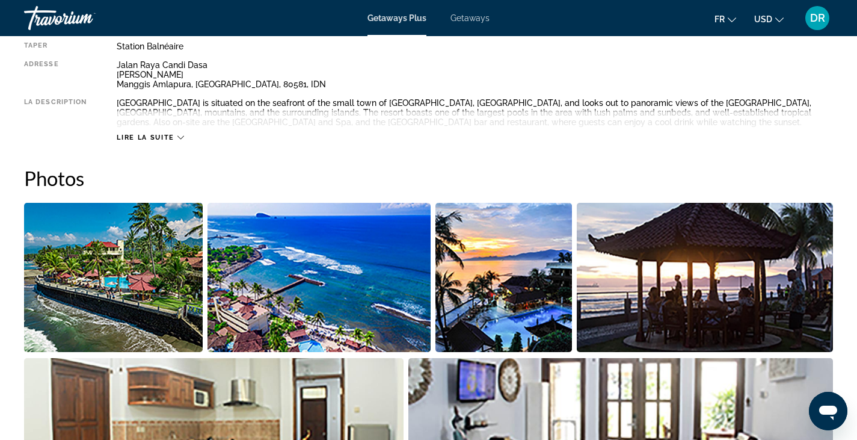
click at [173, 137] on span "Lire la suite" at bounding box center [145, 138] width 57 height 8
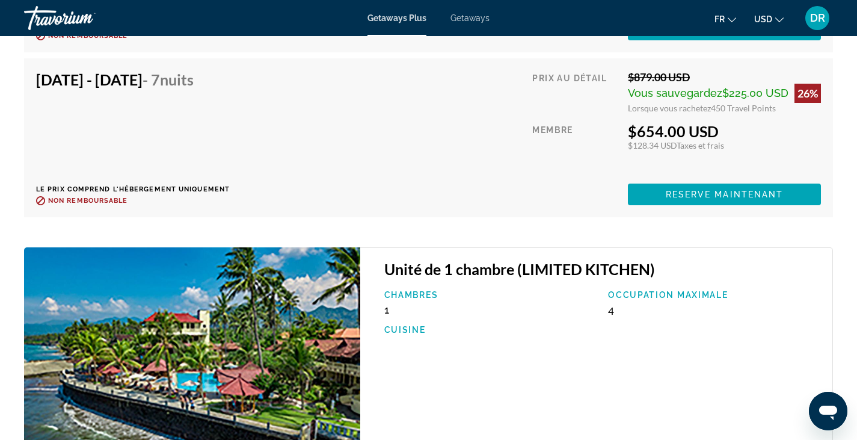
scroll to position [2498, 0]
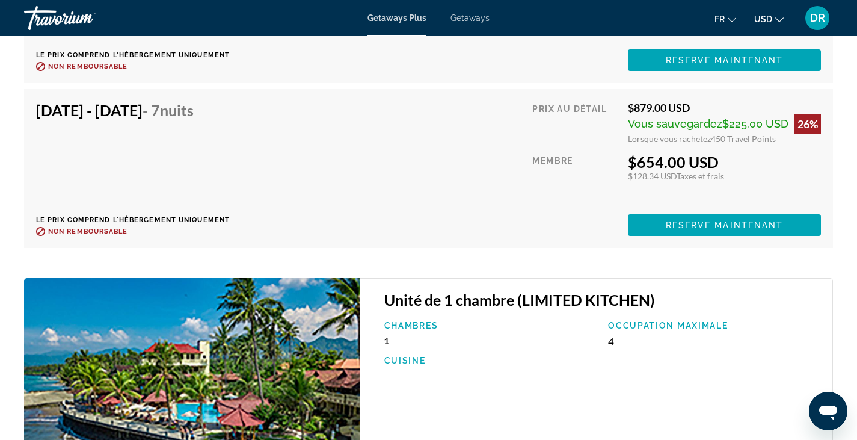
drag, startPoint x: 785, startPoint y: 152, endPoint x: 706, endPoint y: 157, distance: 79.6
click at [706, 157] on div "Prix au détail $879.00 USD Vous sauvegardez $225.00 USD 26% Lorsque vous rachet…" at bounding box center [676, 168] width 289 height 135
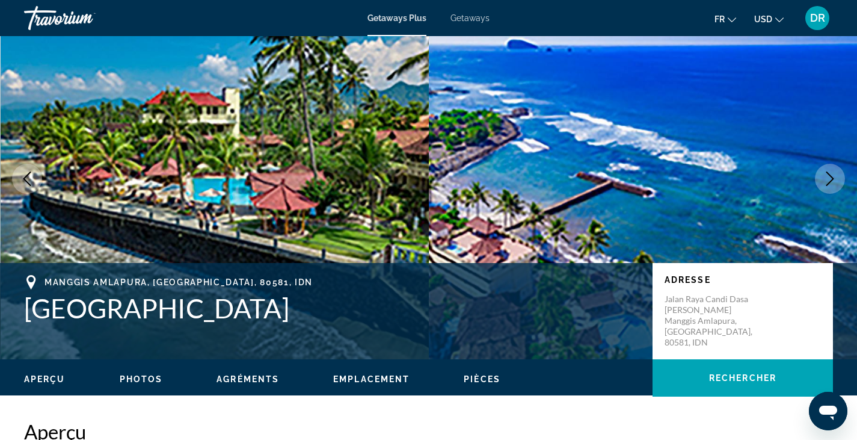
scroll to position [0, 0]
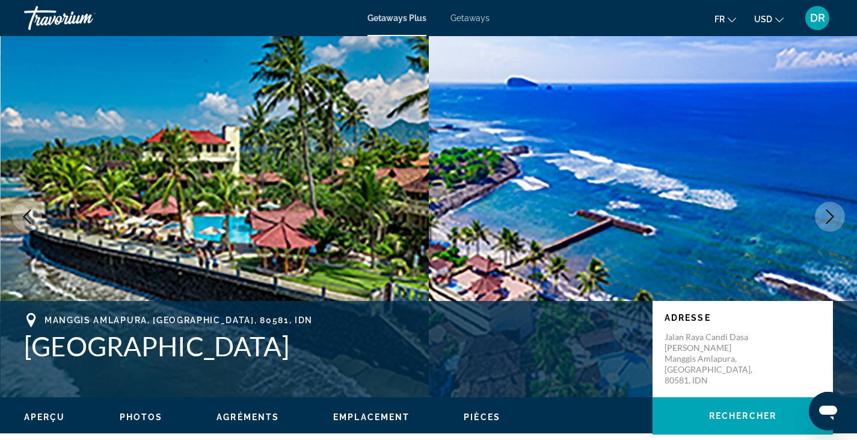
click at [461, 20] on span "Getaways" at bounding box center [470, 18] width 39 height 10
